Goal: Check status: Check status

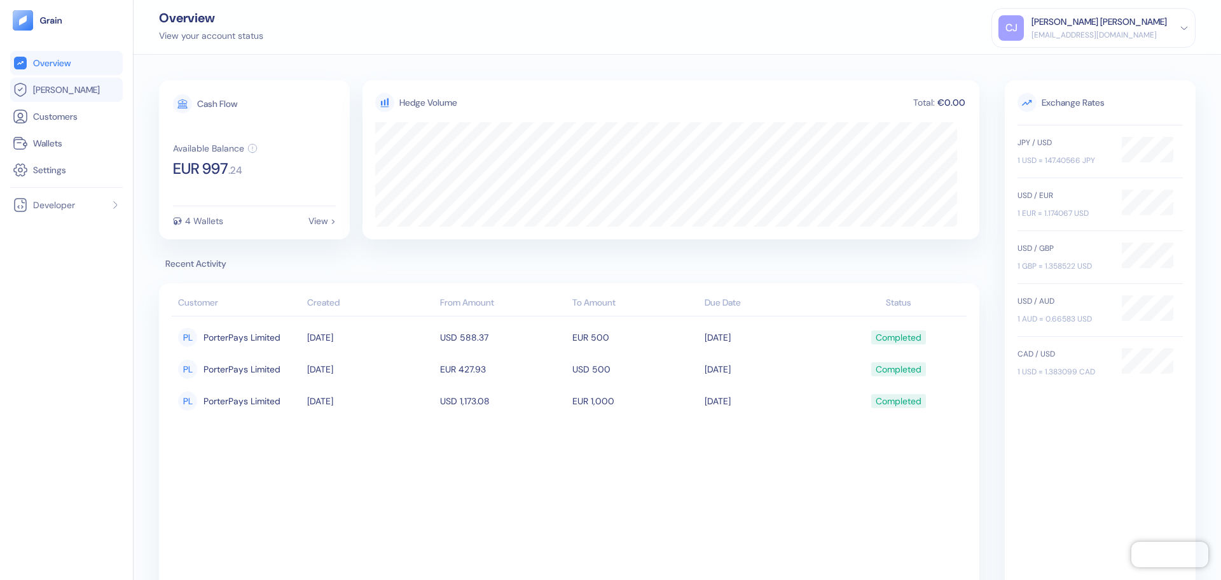
click at [58, 85] on span "[PERSON_NAME]" at bounding box center [66, 89] width 67 height 13
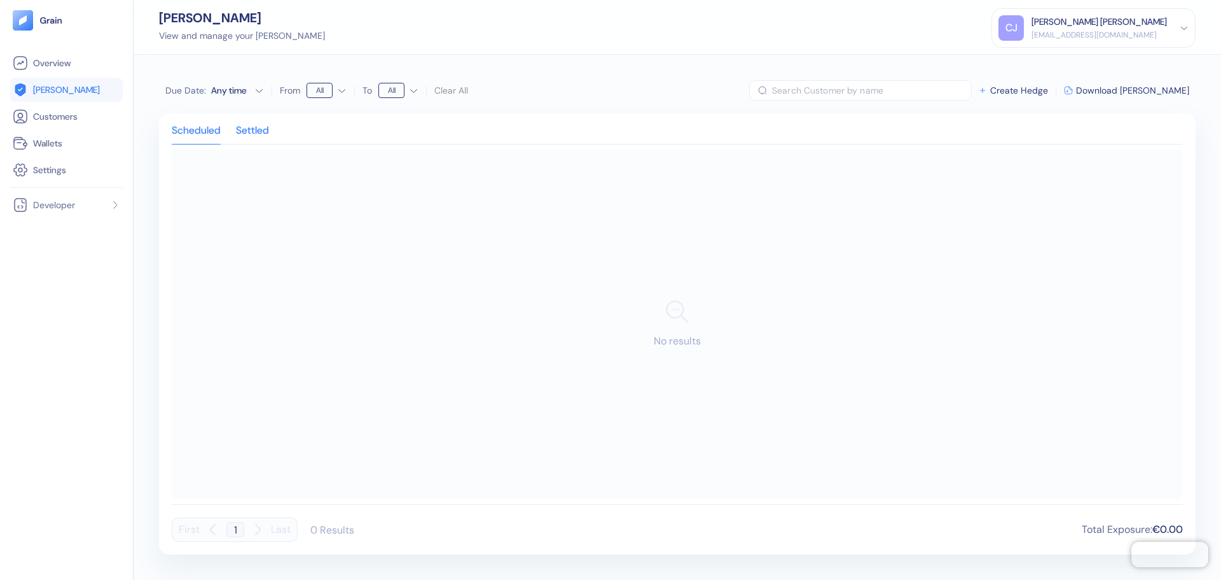
click at [246, 126] on div "Settled" at bounding box center [252, 135] width 33 height 18
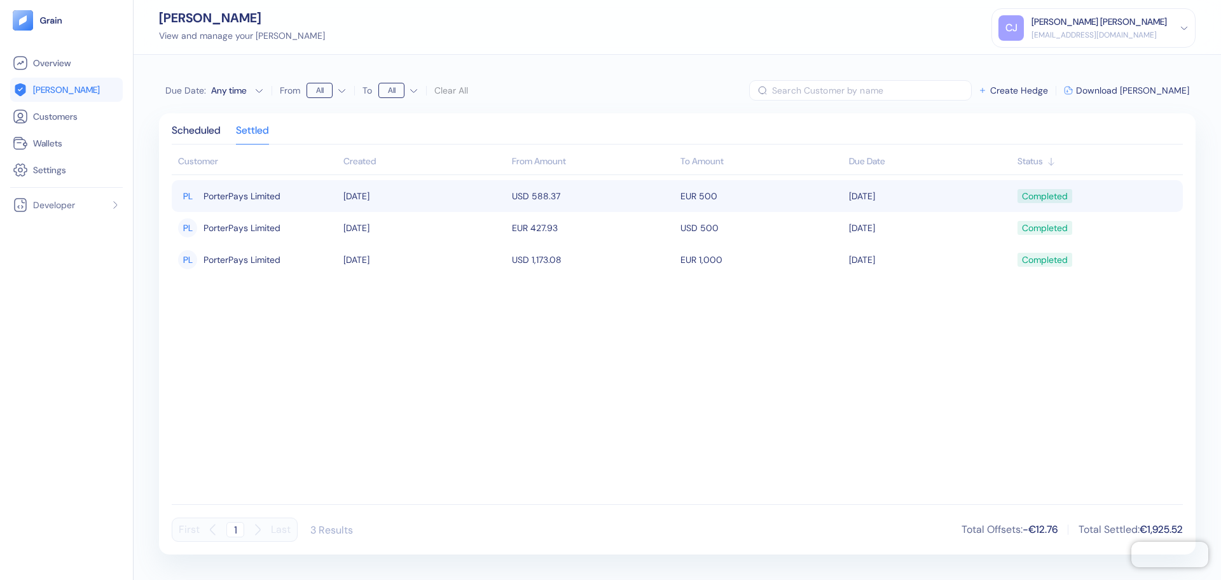
click at [777, 200] on td "EUR 500" at bounding box center [761, 196] width 169 height 32
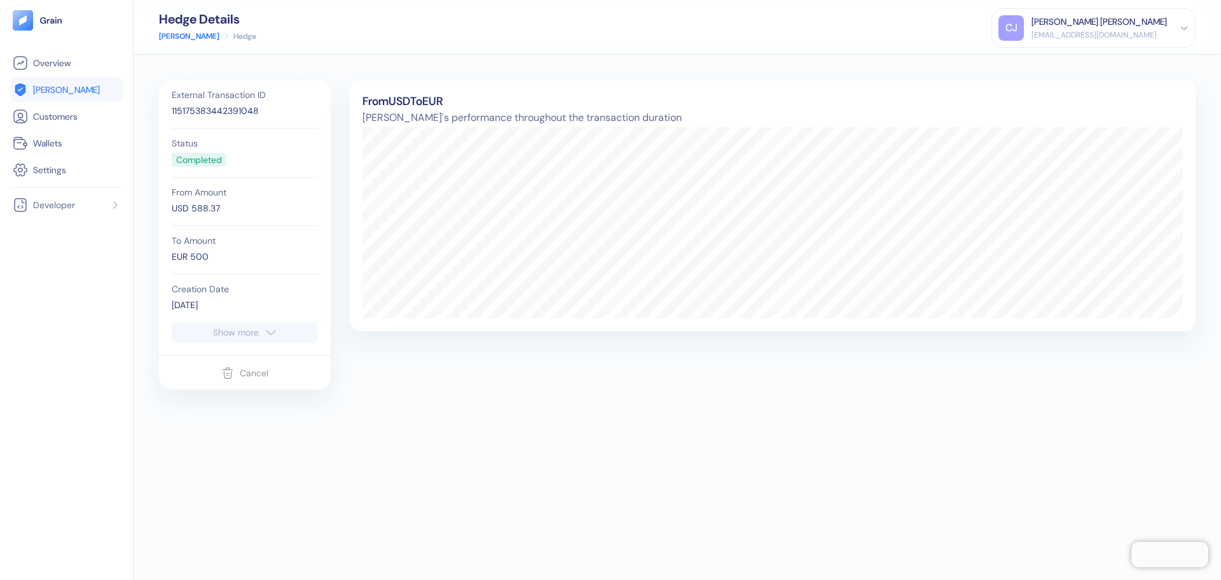
click at [183, 36] on link "[PERSON_NAME]" at bounding box center [189, 36] width 60 height 11
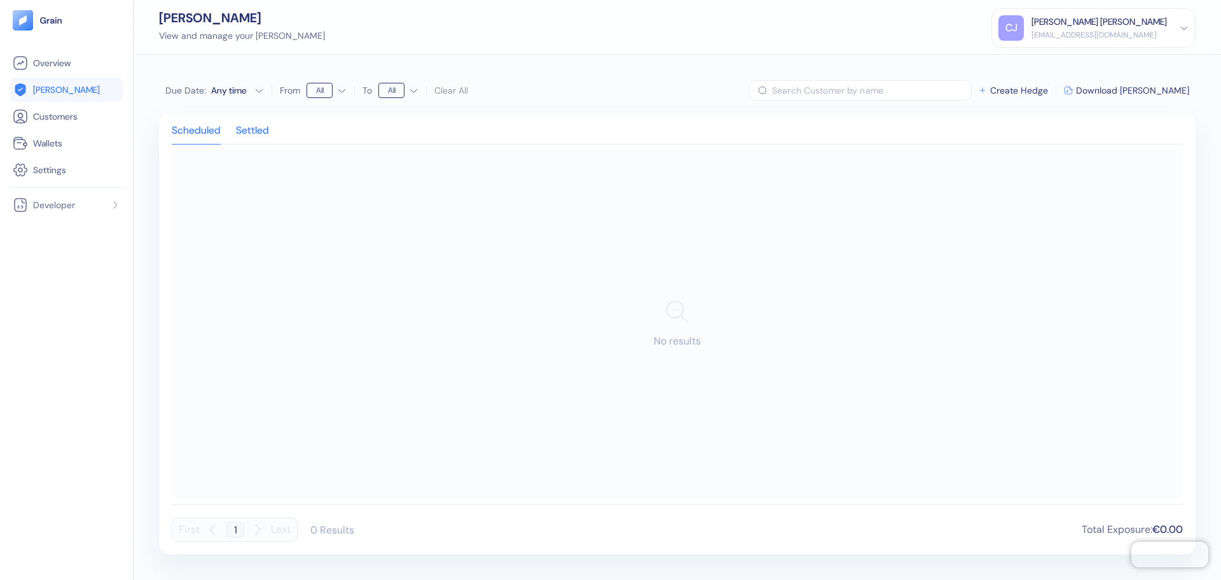
click at [262, 145] on div "Scheduled Settled No results First 1 Last 0 Results Total Exposure : €0.00" at bounding box center [677, 333] width 1011 height 415
click at [261, 126] on div "Settled" at bounding box center [252, 135] width 33 height 18
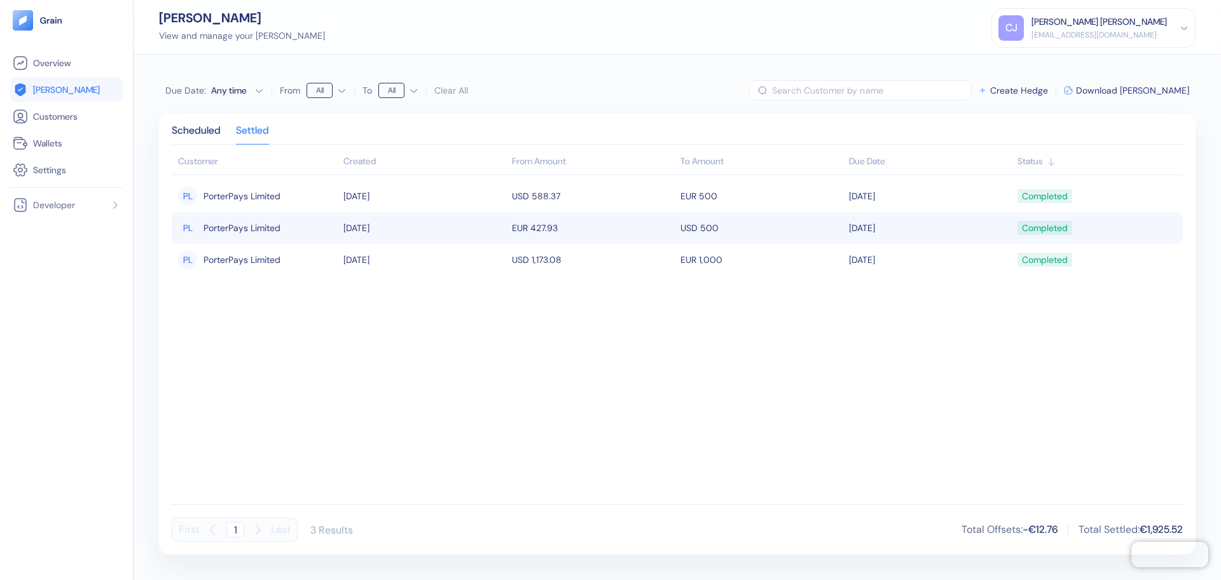
click at [584, 224] on td "EUR 427.93" at bounding box center [593, 228] width 169 height 32
